Goal: Task Accomplishment & Management: Understand process/instructions

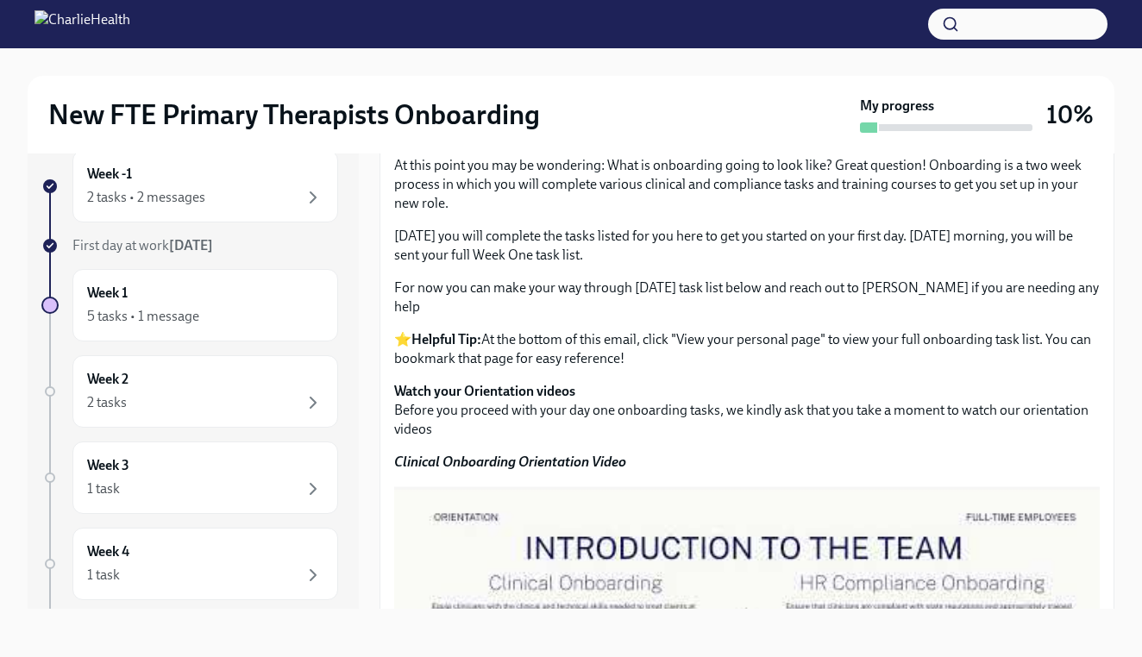
scroll to position [662, 0]
click at [258, 201] on div "2 tasks • 2 messages" at bounding box center [205, 197] width 236 height 21
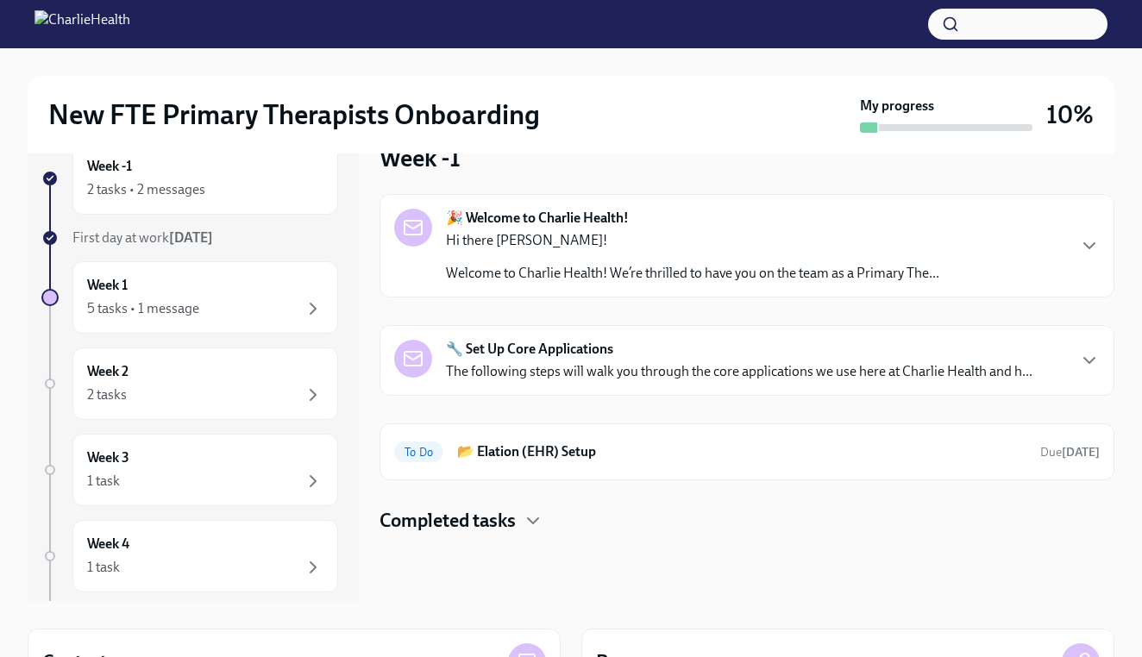
scroll to position [40, 0]
click at [795, 237] on p "Hi there [PERSON_NAME]!" at bounding box center [692, 239] width 493 height 19
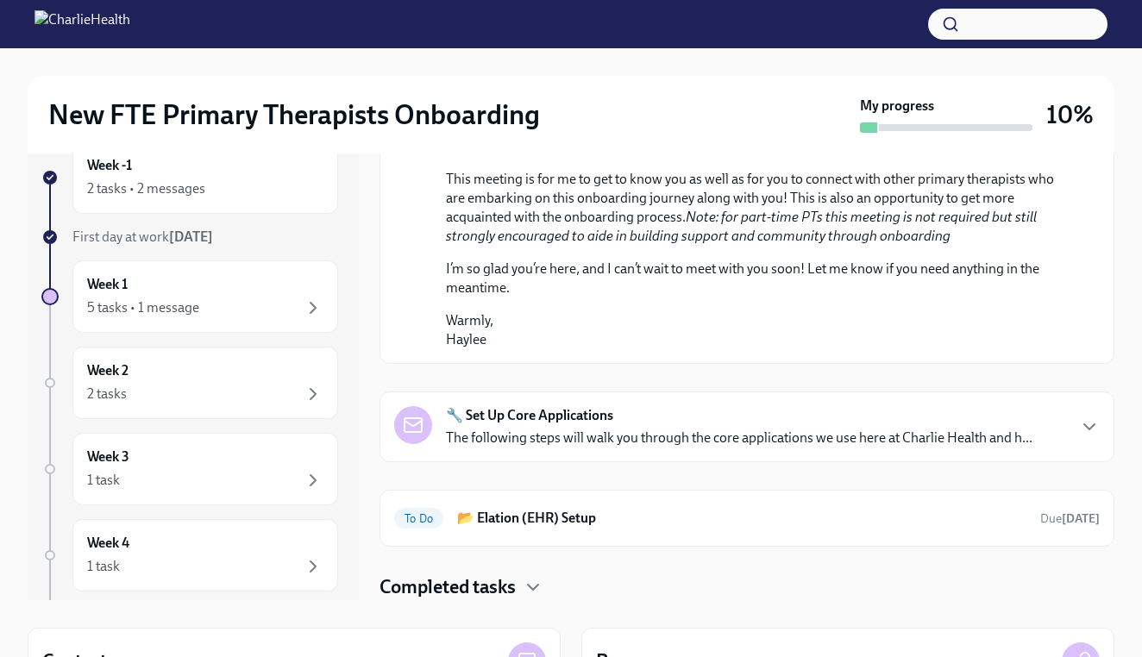
scroll to position [906, 0]
click at [204, 206] on div "Week -1 2 tasks • 2 messages" at bounding box center [205, 177] width 266 height 72
click at [220, 167] on div "Week -1 2 tasks • 2 messages" at bounding box center [205, 177] width 236 height 43
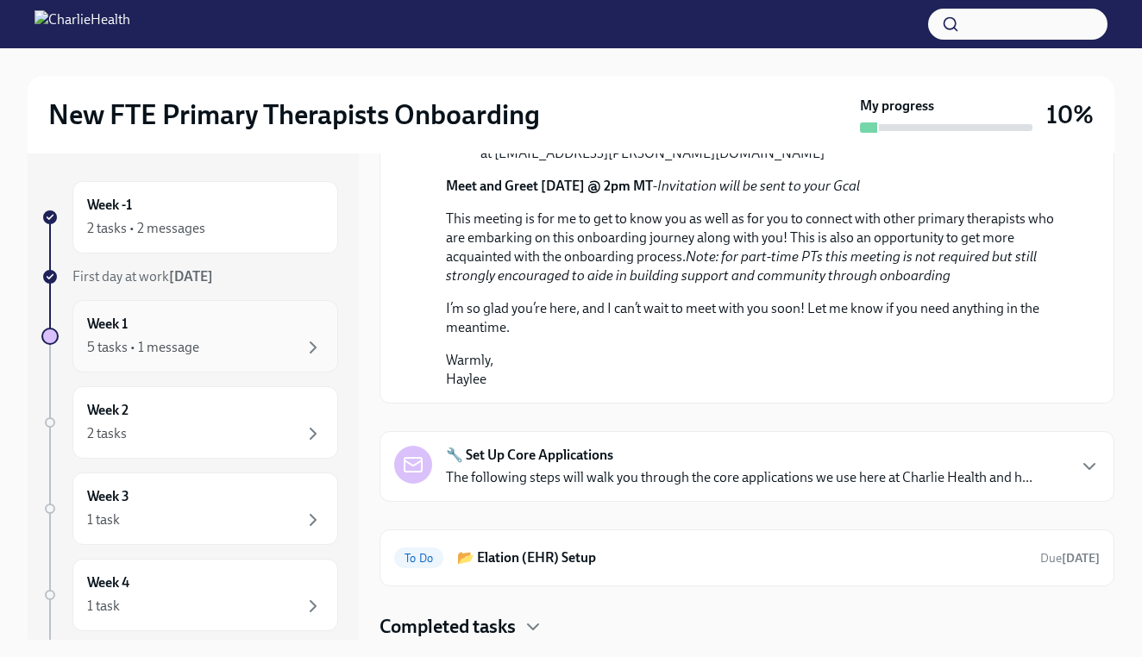
scroll to position [0, 0]
click at [166, 327] on div "Week 1 5 tasks • 1 message" at bounding box center [205, 336] width 236 height 43
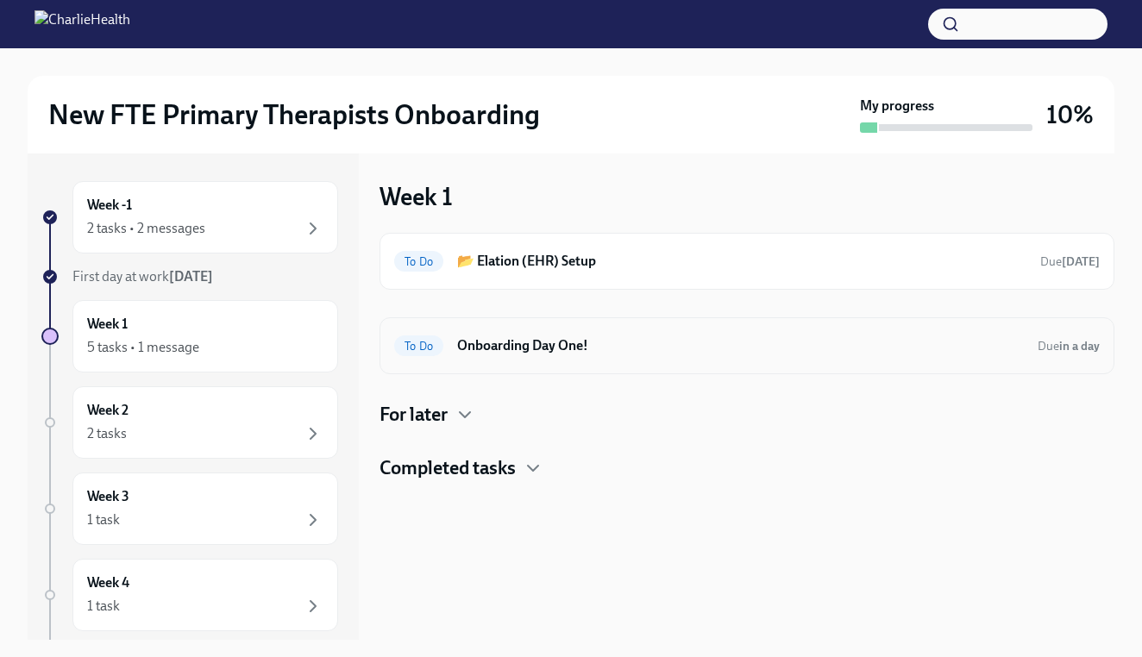
click at [689, 342] on h6 "Onboarding Day One!" at bounding box center [740, 345] width 567 height 19
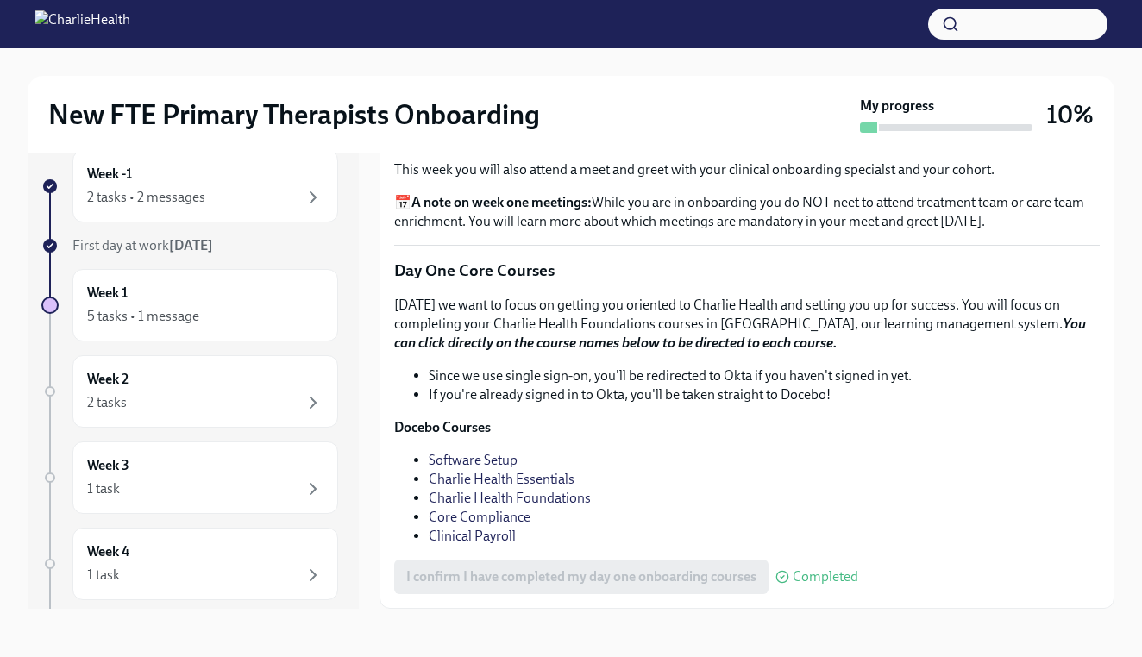
scroll to position [31, 0]
click at [279, 290] on div "Week 1 5 tasks • 1 message" at bounding box center [205, 305] width 236 height 43
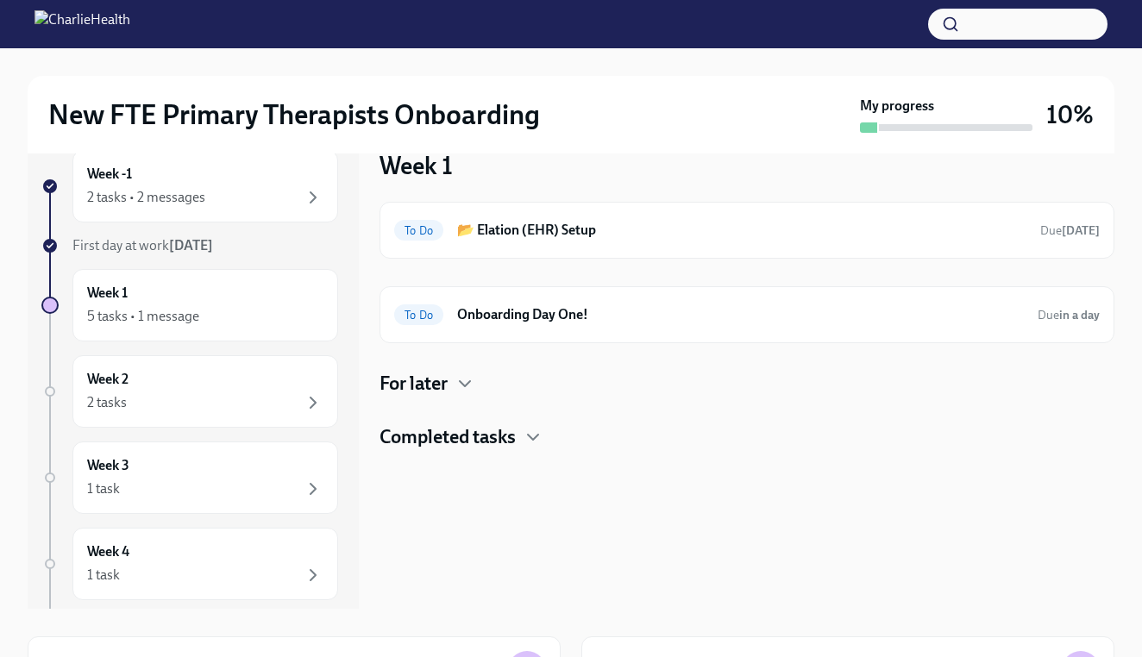
scroll to position [2, 0]
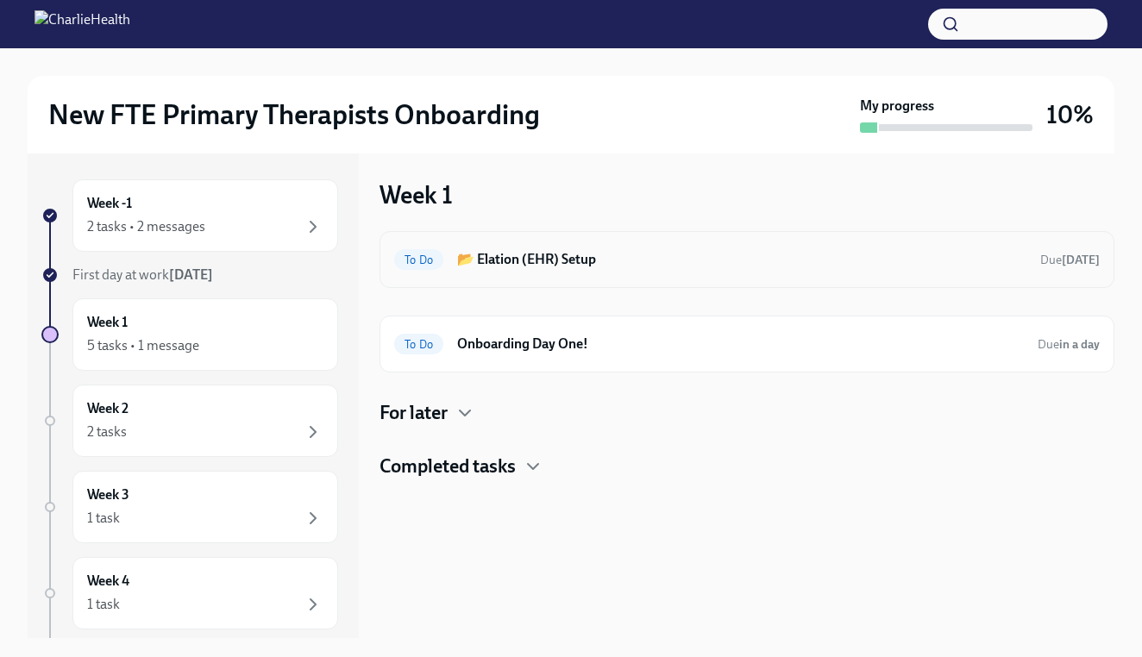
click at [644, 242] on div "To Do 📂 Elation (EHR) Setup Due [DATE]" at bounding box center [747, 259] width 735 height 57
click at [621, 273] on div "To Do 📂 Elation (EHR) Setup Due [DATE]" at bounding box center [747, 259] width 735 height 57
click at [613, 261] on h6 "📂 Elation (EHR) Setup" at bounding box center [741, 259] width 569 height 19
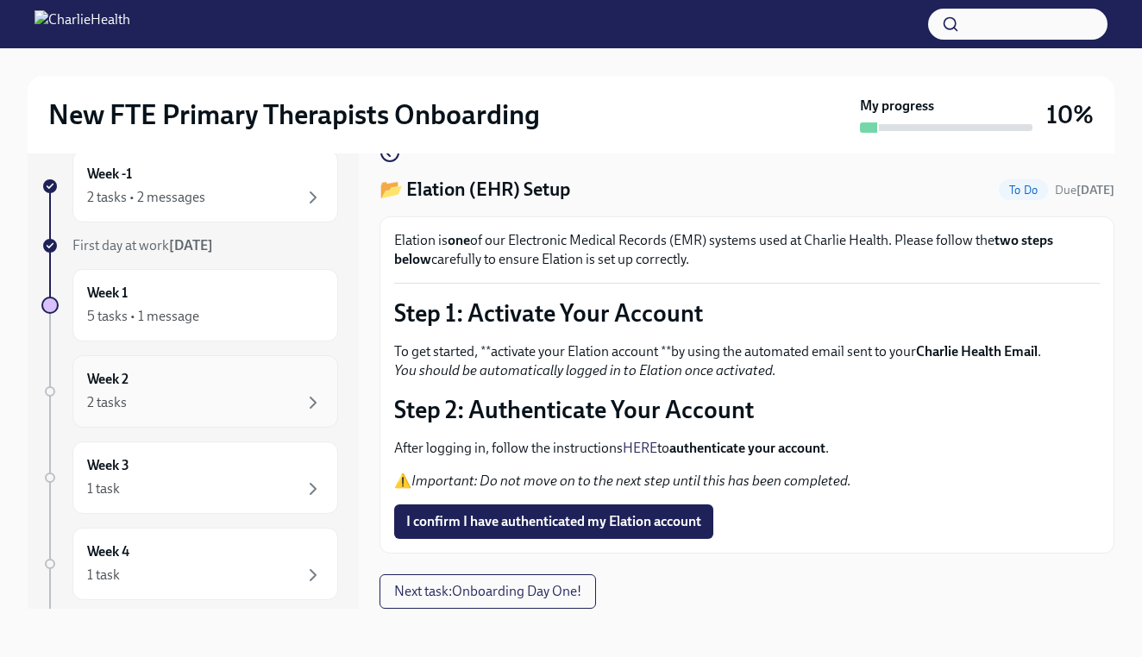
scroll to position [31, 0]
click at [223, 307] on div "5 tasks • 1 message" at bounding box center [205, 316] width 236 height 21
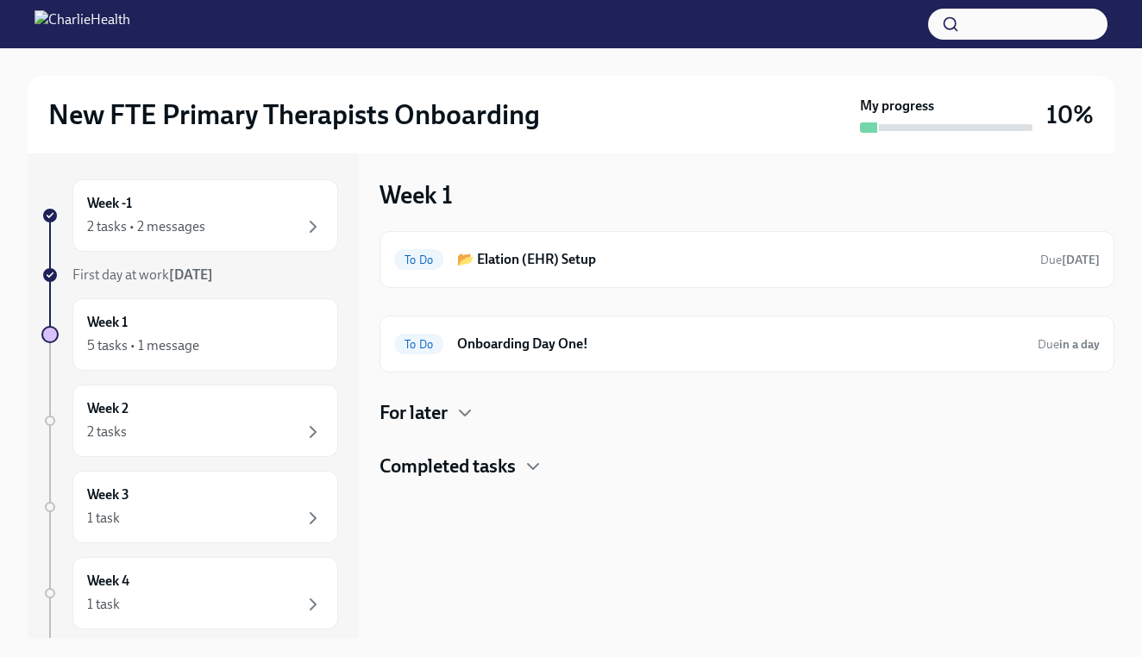
click at [448, 411] on h4 "For later" at bounding box center [414, 413] width 68 height 26
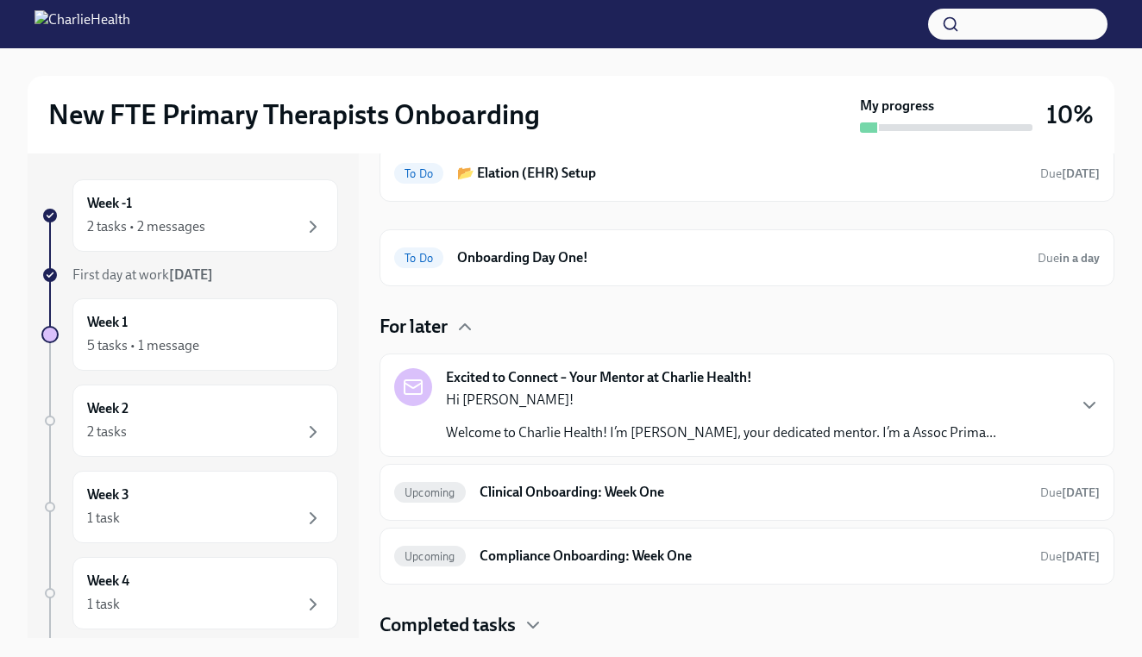
scroll to position [86, 0]
click at [775, 406] on p "Hi [PERSON_NAME]!" at bounding box center [721, 400] width 550 height 19
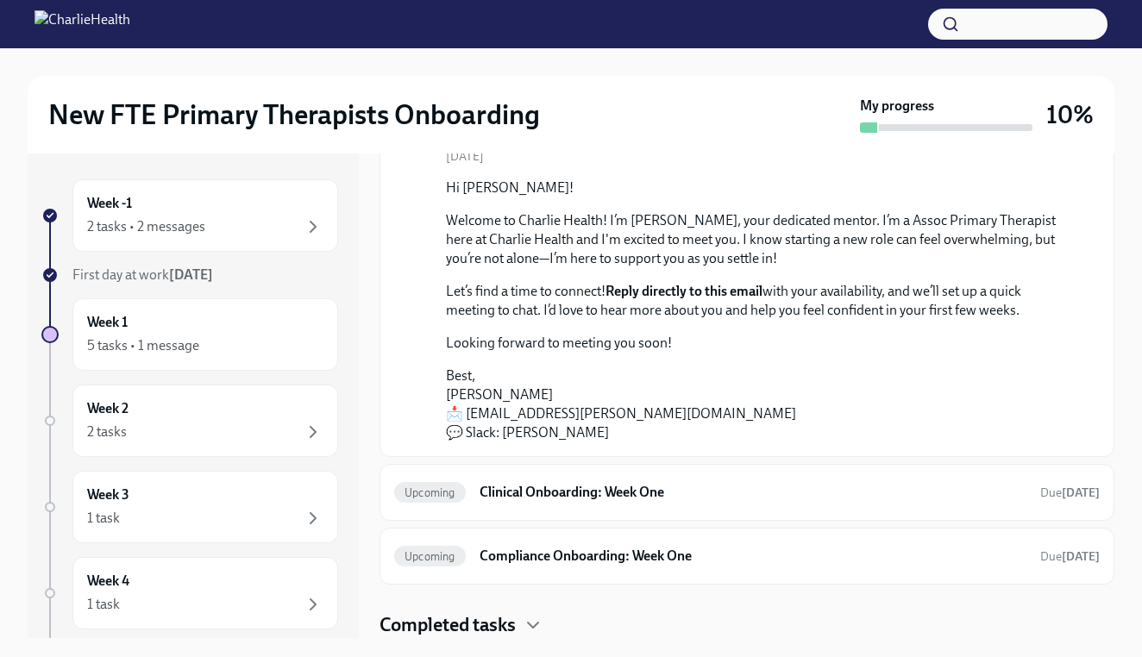
scroll to position [351, 0]
click at [690, 486] on h6 "Clinical Onboarding: Week One" at bounding box center [753, 492] width 547 height 19
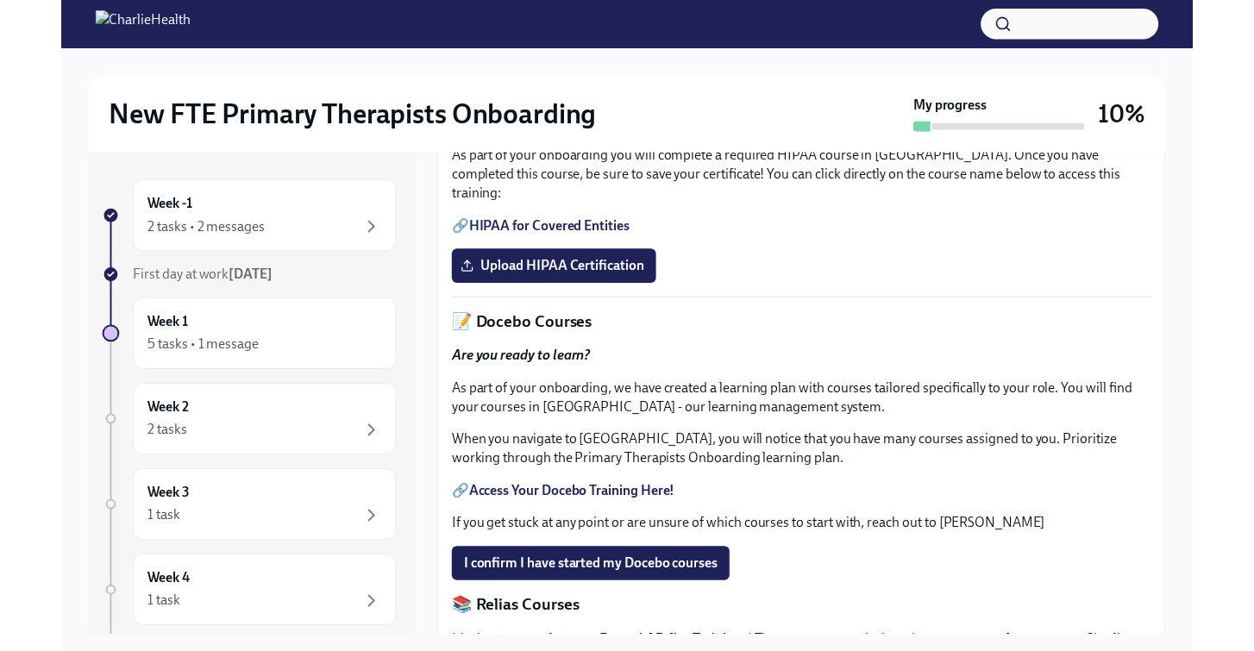
scroll to position [475, 0]
